Goal: Navigation & Orientation: Find specific page/section

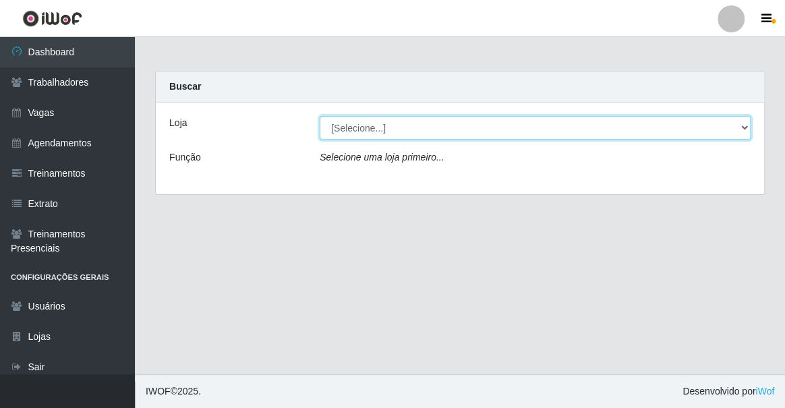
click at [384, 117] on select "[Selecione...] Famiglia Muccini - Ristorante João Pessoa" at bounding box center [535, 128] width 431 height 24
select select "267"
click at [320, 116] on select "[Selecione...] Famiglia Muccini - Ristorante João Pessoa" at bounding box center [535, 128] width 431 height 24
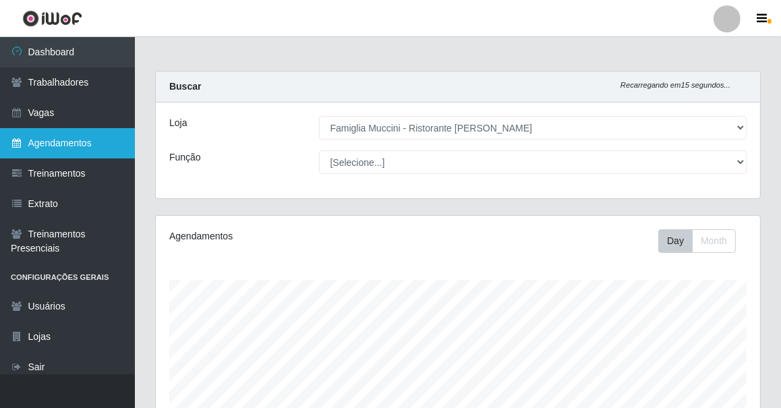
click at [71, 140] on link "Agendamentos" at bounding box center [67, 143] width 135 height 30
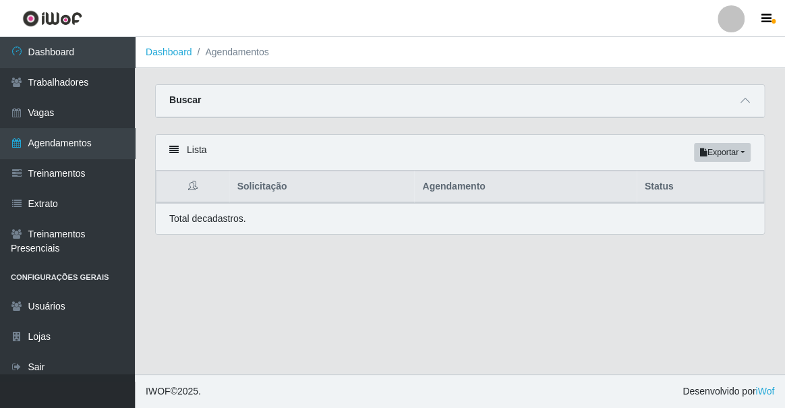
click at [437, 324] on main "Dashboard Agendamentos Carregando... Buscar Início em Término em Status [Seleci…" at bounding box center [460, 205] width 650 height 337
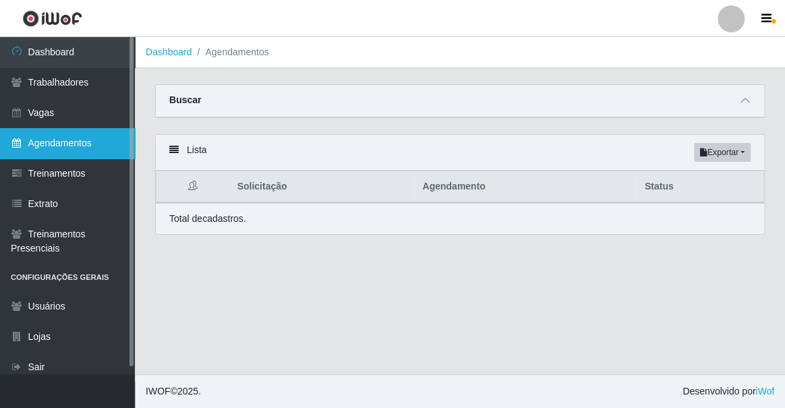
click at [71, 140] on link "Agendamentos" at bounding box center [67, 143] width 135 height 30
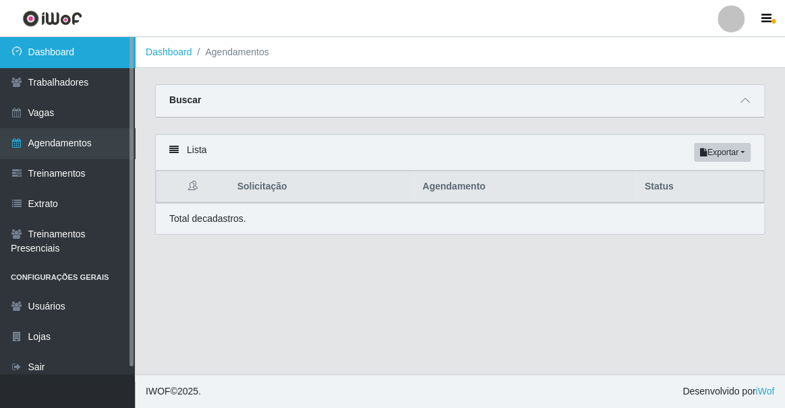
click at [90, 59] on link "Dashboard" at bounding box center [67, 52] width 135 height 30
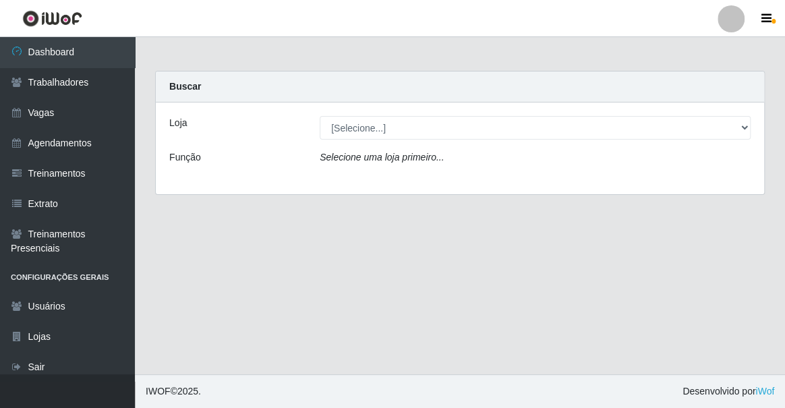
click at [412, 162] on icon "Selecione uma loja primeiro..." at bounding box center [382, 157] width 124 height 11
click at [411, 141] on div "Loja [Selecione...] Famiglia Muccini - Ristorante João Pessoa Função Selecione …" at bounding box center [460, 148] width 608 height 92
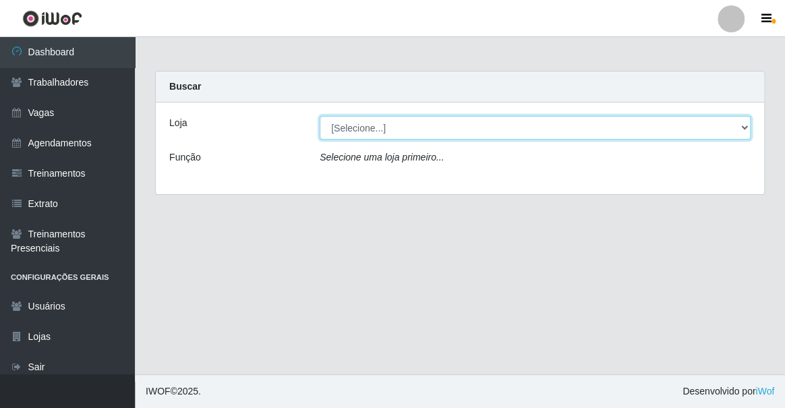
click at [399, 133] on select "[Selecione...] Famiglia Muccini - Ristorante João Pessoa" at bounding box center [535, 128] width 431 height 24
select select "267"
click at [320, 116] on select "[Selecione...] Famiglia Muccini - Ristorante João Pessoa" at bounding box center [535, 128] width 431 height 24
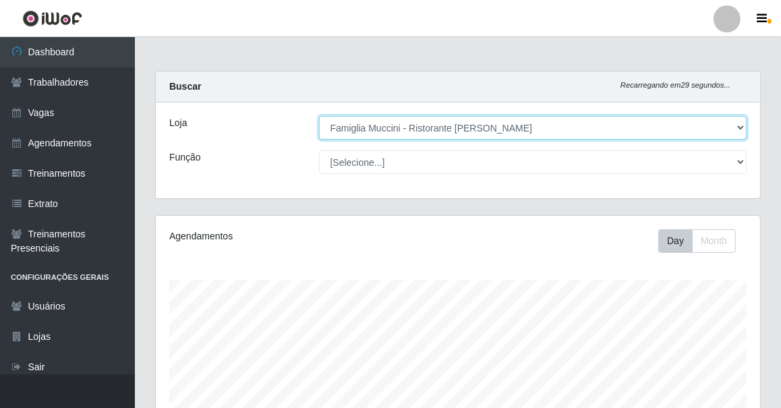
scroll to position [247, 0]
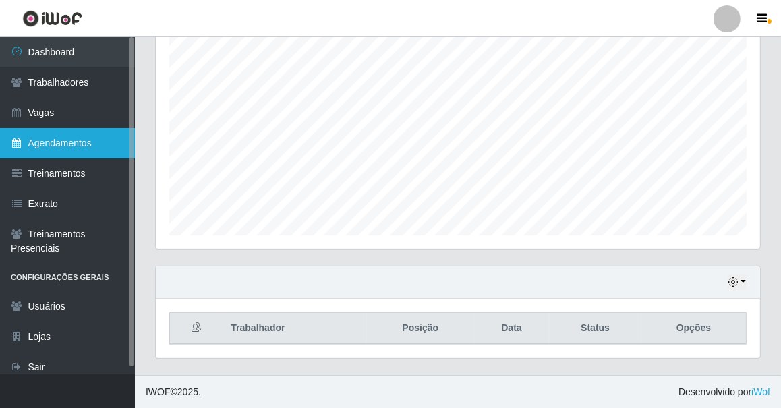
click at [96, 138] on link "Agendamentos" at bounding box center [67, 143] width 135 height 30
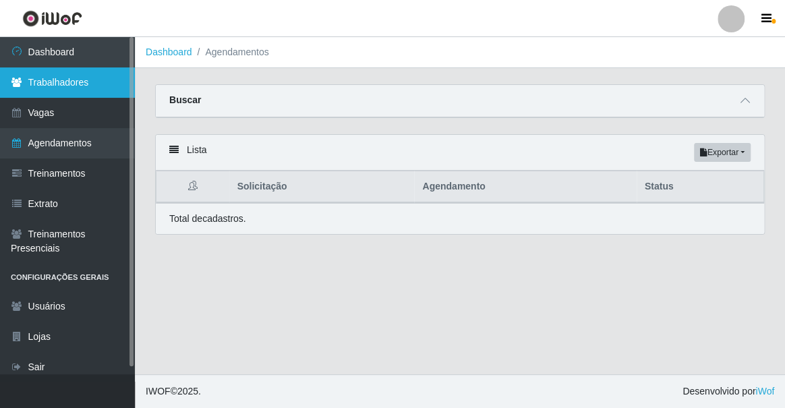
click at [77, 67] on link "Trabalhadores" at bounding box center [67, 82] width 135 height 30
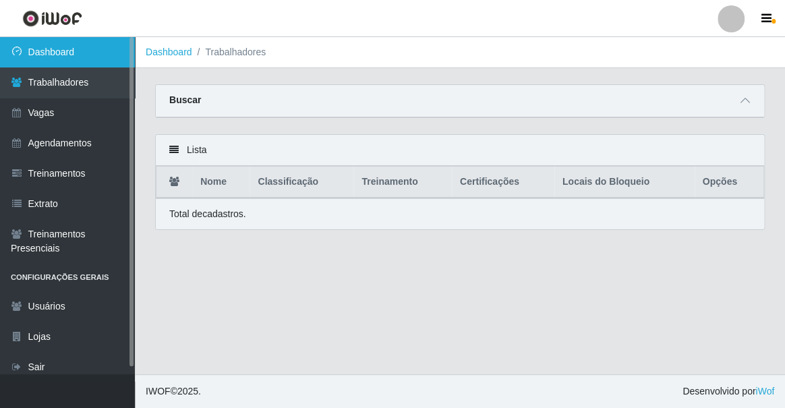
click at [96, 56] on link "Dashboard" at bounding box center [67, 52] width 135 height 30
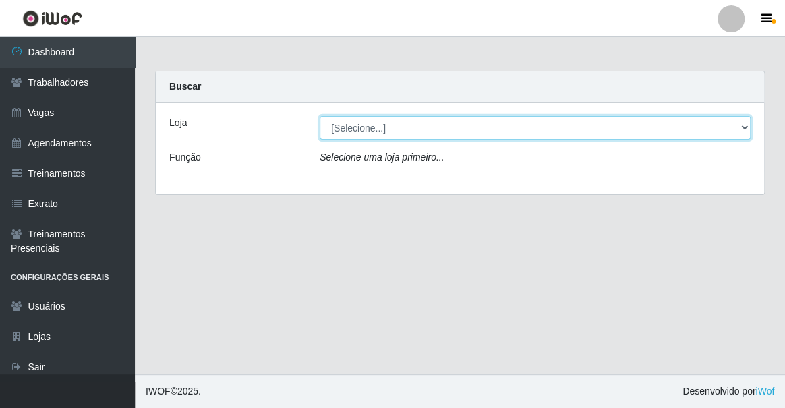
click at [388, 134] on select "[Selecione...] Famiglia Muccini - Ristorante João Pessoa" at bounding box center [535, 128] width 431 height 24
select select "267"
click at [320, 116] on select "[Selecione...] Famiglia Muccini - Ristorante João Pessoa" at bounding box center [535, 128] width 431 height 24
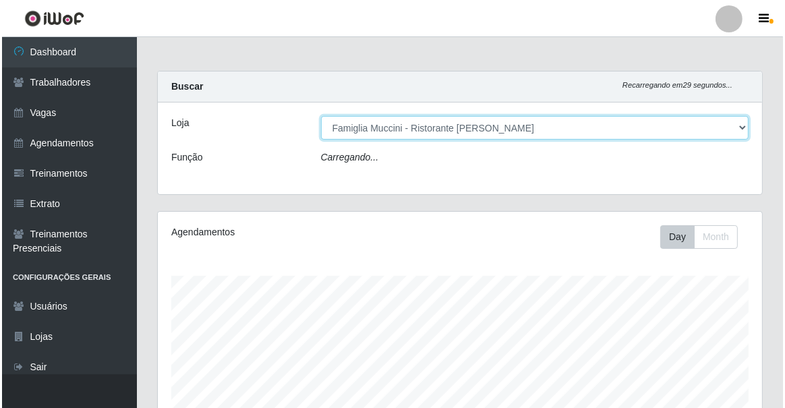
scroll to position [280, 604]
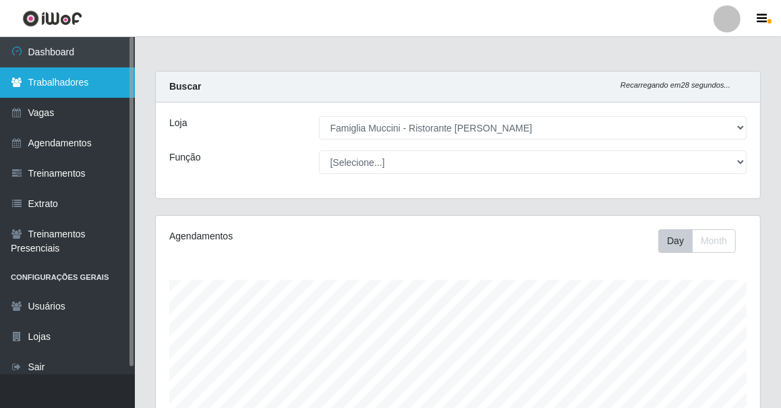
click at [103, 86] on link "Trabalhadores" at bounding box center [67, 82] width 135 height 30
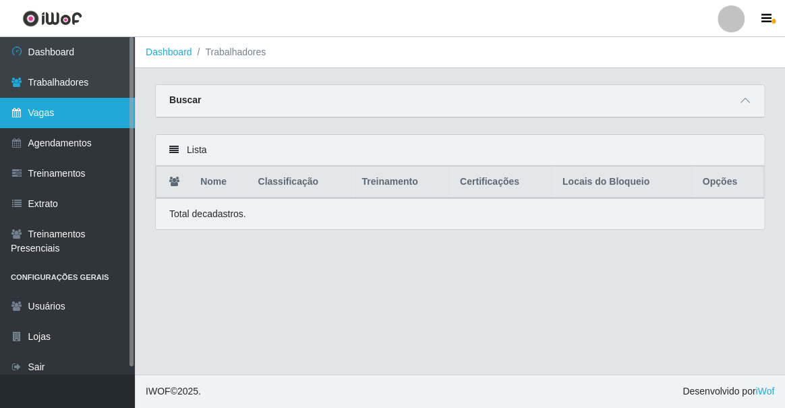
click at [96, 104] on link "Vagas" at bounding box center [67, 113] width 135 height 30
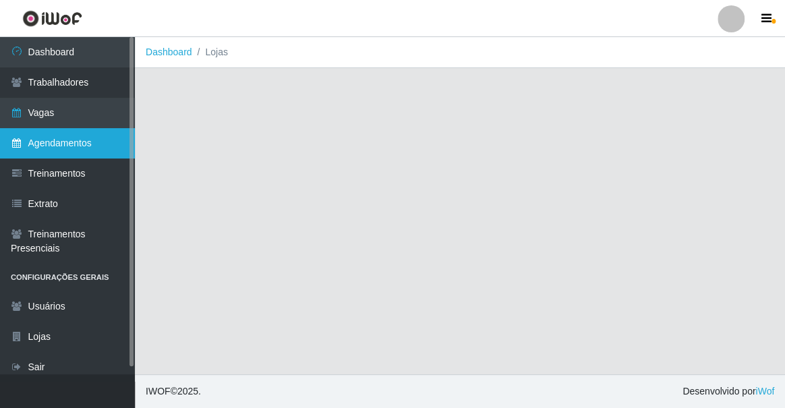
click at [108, 135] on link "Agendamentos" at bounding box center [67, 143] width 135 height 30
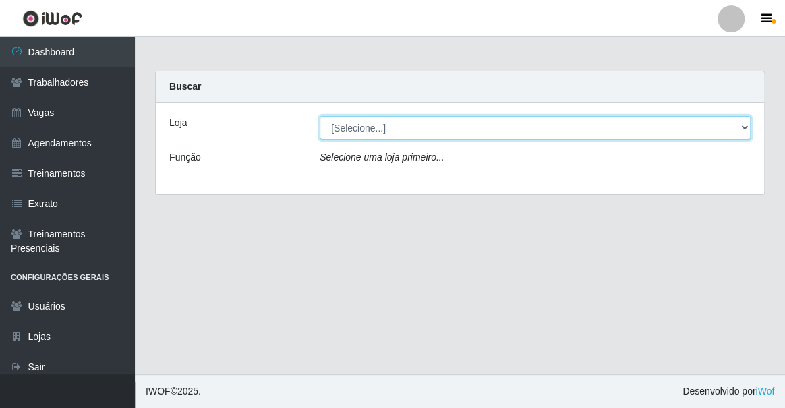
drag, startPoint x: 348, startPoint y: 128, endPoint x: 348, endPoint y: 136, distance: 8.1
click at [348, 129] on select "[Selecione...] Famiglia Muccini - Ristorante João Pessoa" at bounding box center [535, 128] width 431 height 24
select select "267"
click at [320, 116] on select "[Selecione...] Famiglia Muccini - Ristorante João Pessoa" at bounding box center [535, 128] width 431 height 24
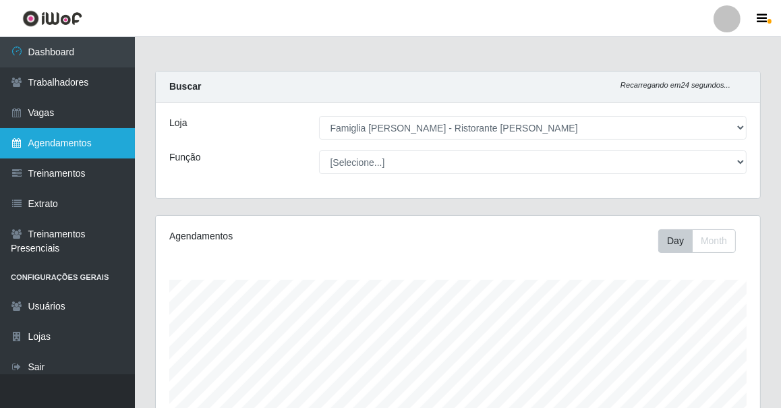
click at [109, 140] on link "Agendamentos" at bounding box center [67, 143] width 135 height 30
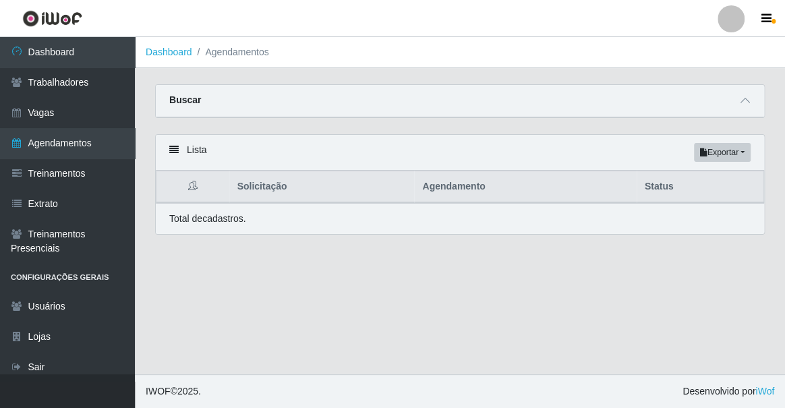
click at [0, 128] on link "Agendamentos" at bounding box center [67, 143] width 135 height 30
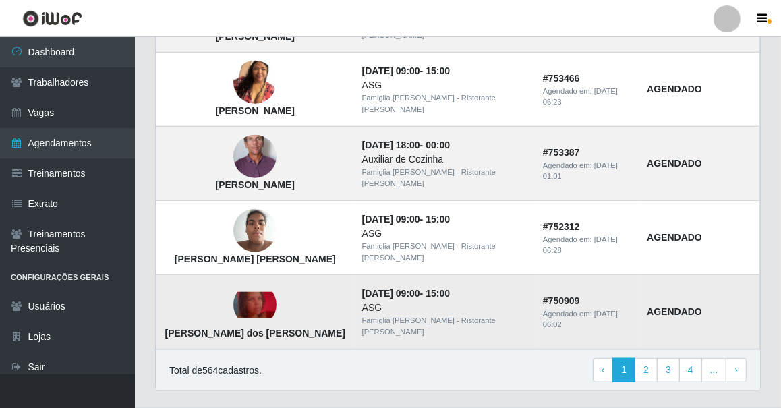
scroll to position [998, 0]
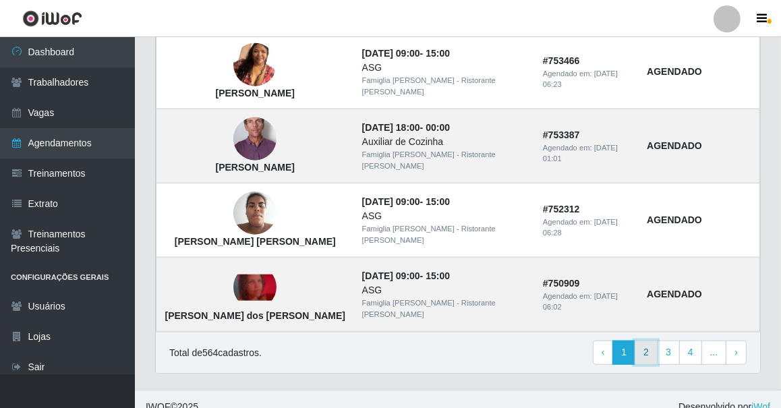
click at [649, 343] on link "2" at bounding box center [645, 353] width 23 height 24
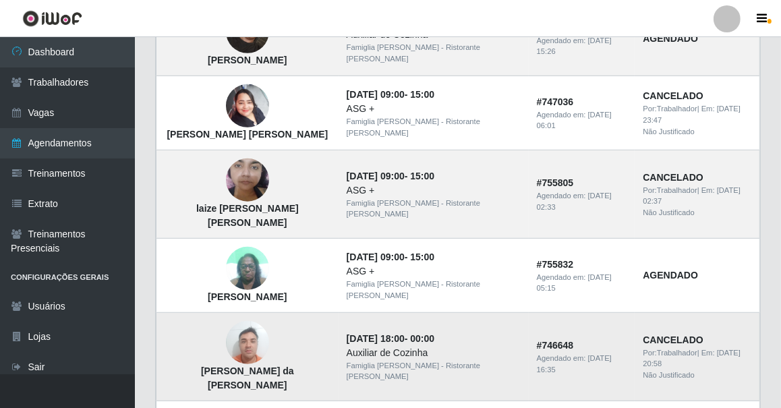
scroll to position [980, 0]
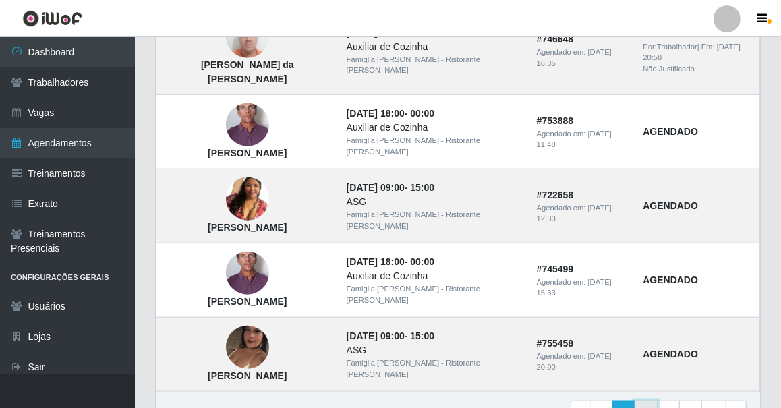
click at [657, 401] on link "3" at bounding box center [645, 413] width 23 height 24
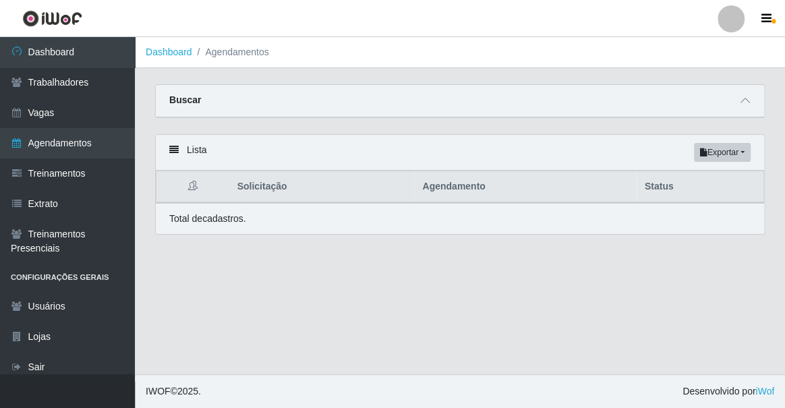
drag, startPoint x: 330, startPoint y: 144, endPoint x: 310, endPoint y: 136, distance: 21.4
click at [310, 136] on div "Lista Exportar PDF Excel" at bounding box center [460, 153] width 608 height 36
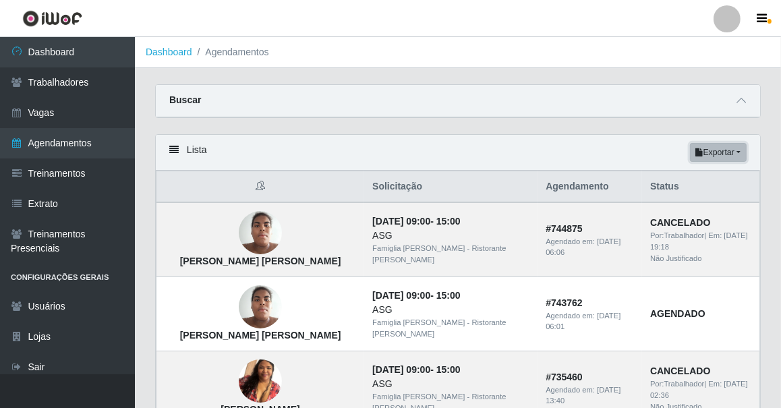
click at [742, 153] on button "Exportar" at bounding box center [718, 152] width 57 height 19
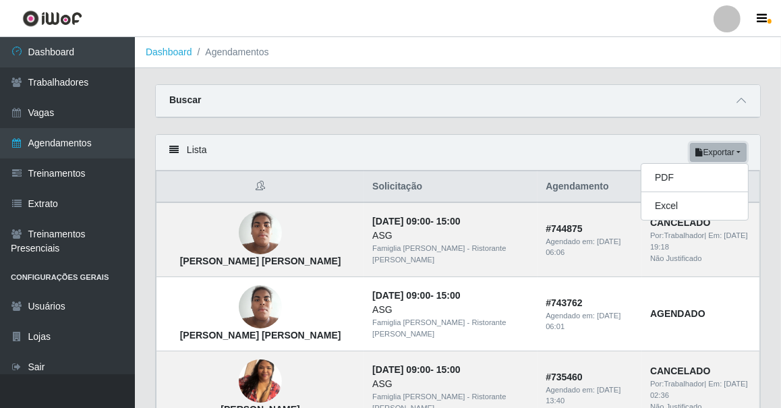
click at [742, 153] on button "Exportar" at bounding box center [718, 152] width 57 height 19
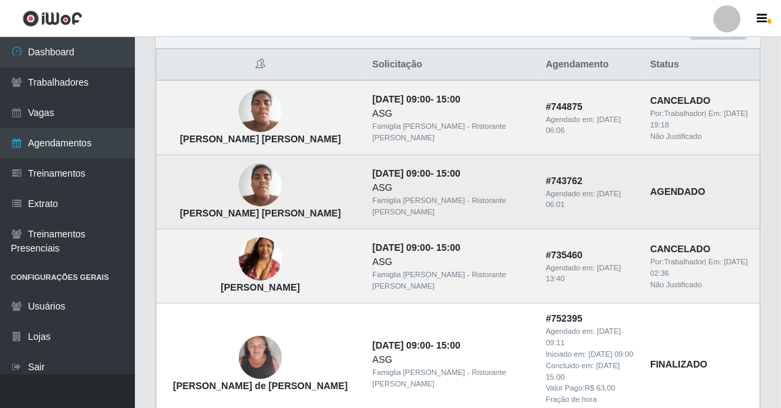
scroll to position [61, 0]
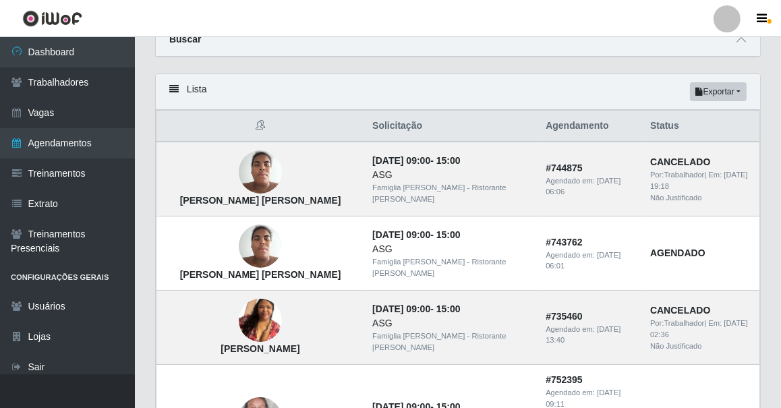
drag, startPoint x: 349, startPoint y: 221, endPoint x: 249, endPoint y: 100, distance: 156.2
click at [249, 100] on div "Lista Exportar PDF Excel" at bounding box center [458, 92] width 604 height 36
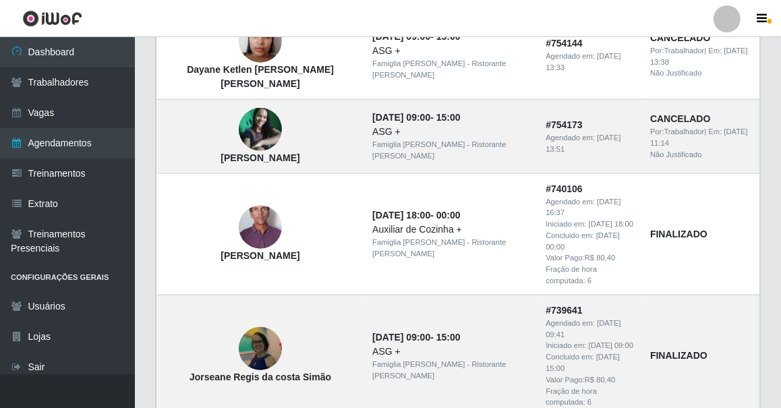
scroll to position [1193, 0]
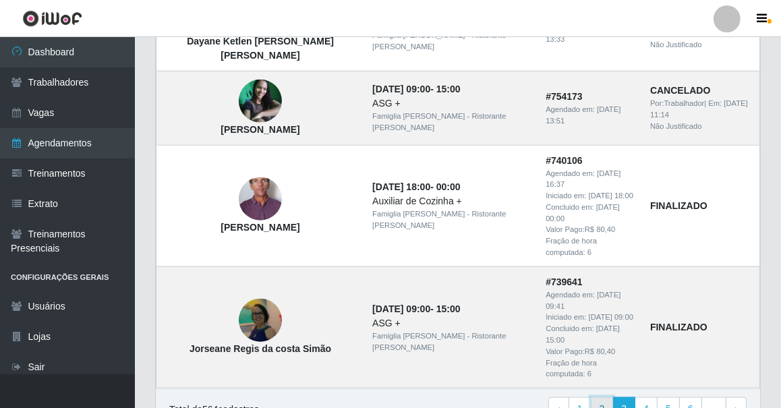
click at [597, 397] on link "2" at bounding box center [602, 409] width 23 height 24
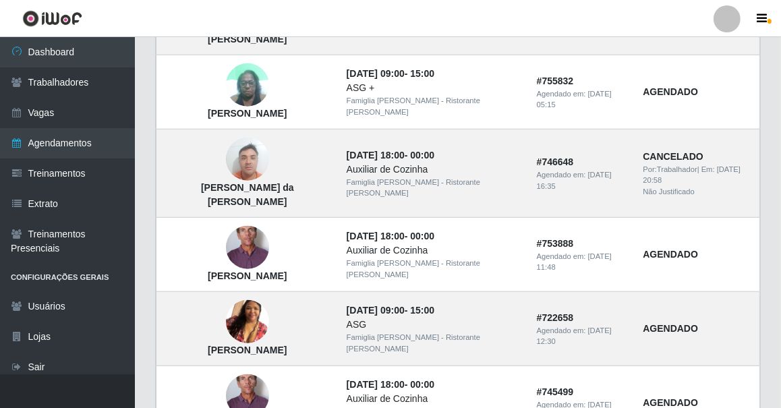
scroll to position [998, 0]
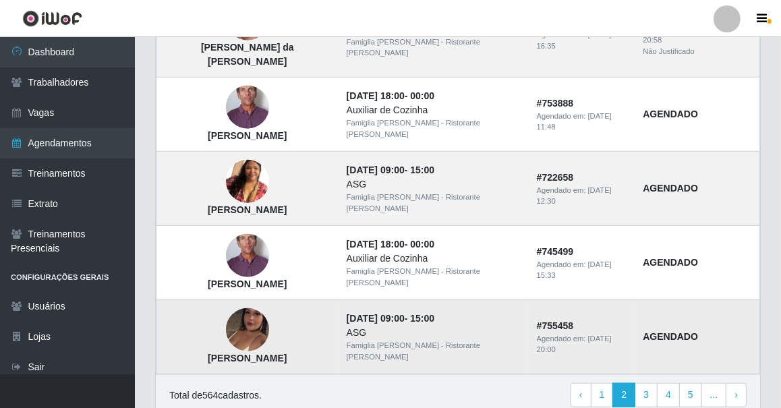
click at [247, 292] on img at bounding box center [247, 330] width 43 height 77
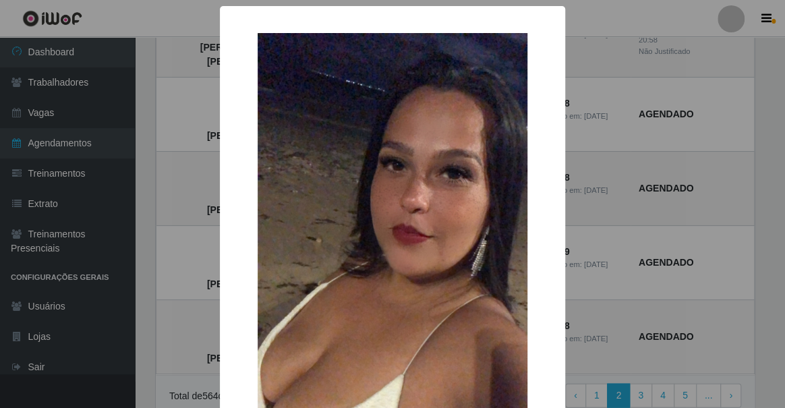
click at [606, 273] on div "× [PERSON_NAME] OK Cancel" at bounding box center [392, 204] width 785 height 408
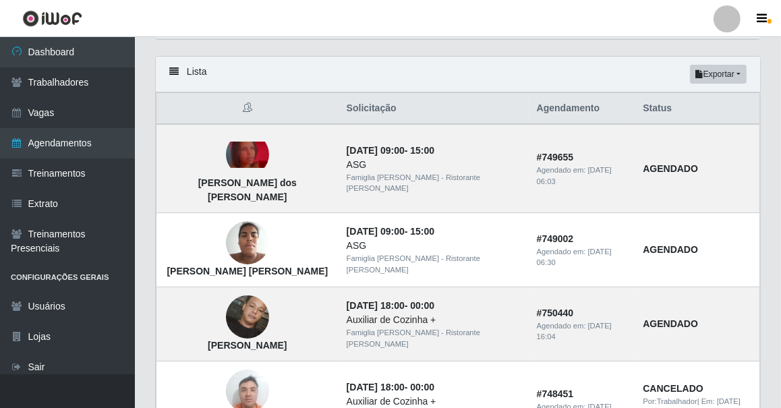
scroll to position [0, 0]
